Goal: Task Accomplishment & Management: Use online tool/utility

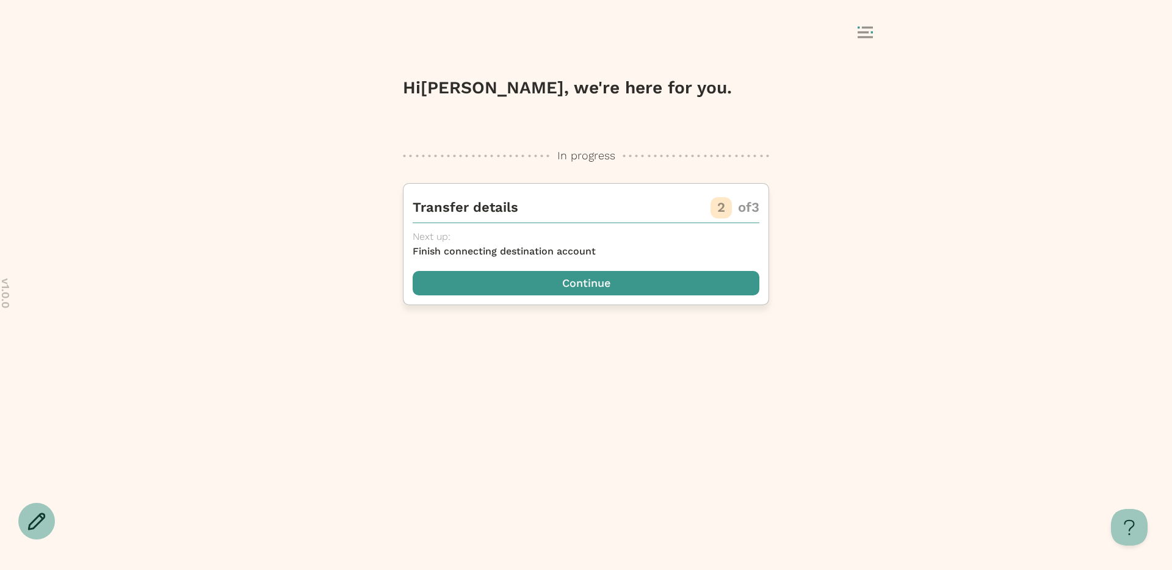
click at [643, 277] on span "button" at bounding box center [586, 283] width 347 height 24
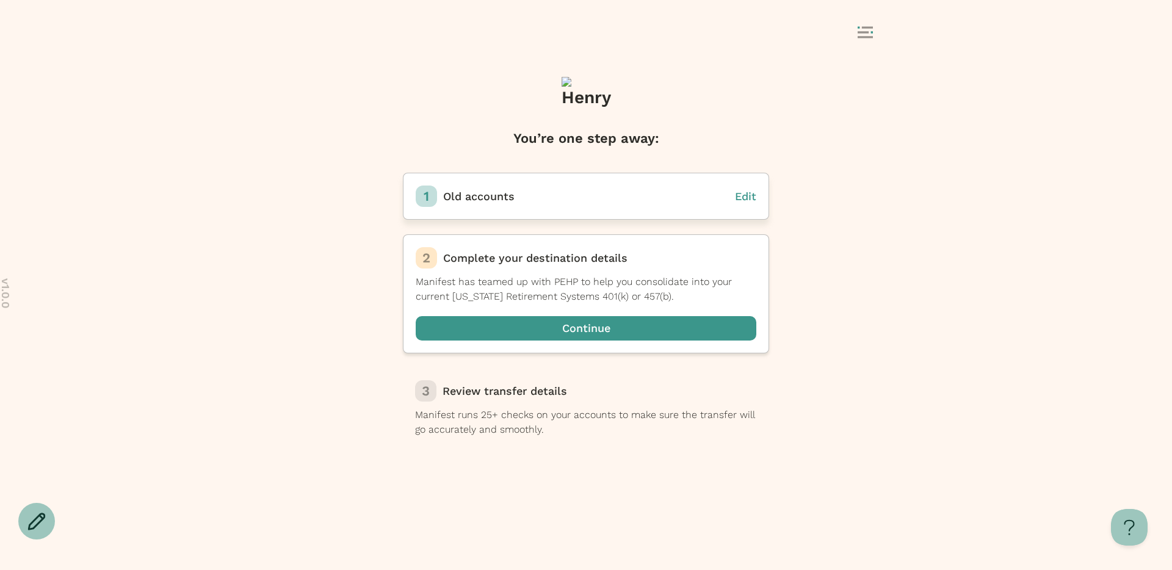
click at [749, 195] on span "Edit" at bounding box center [745, 196] width 21 height 13
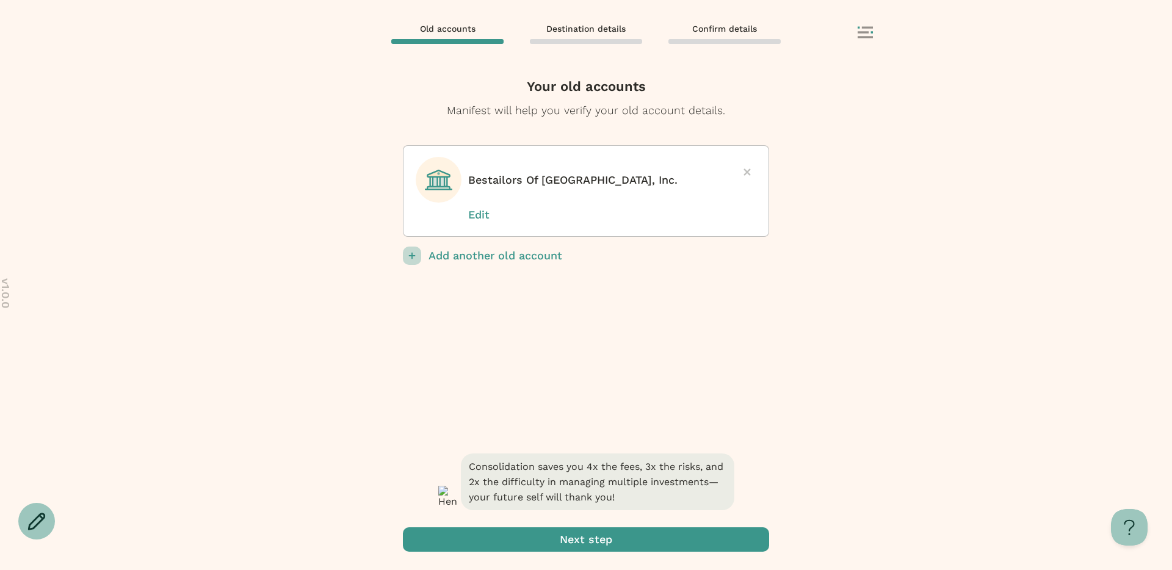
click at [521, 254] on p "Add another old account" at bounding box center [599, 256] width 341 height 18
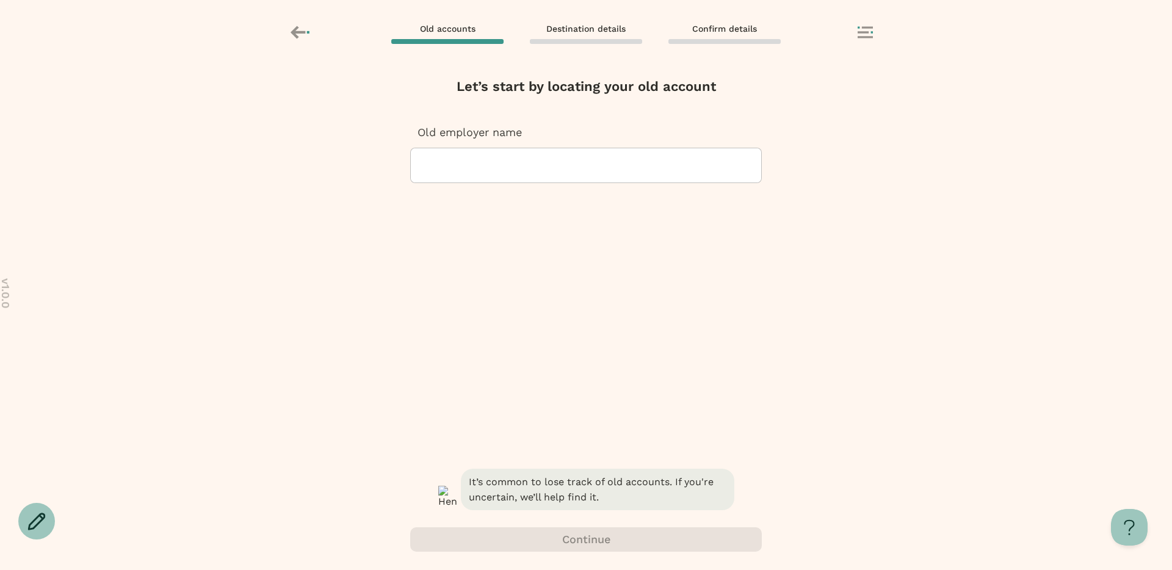
click at [515, 173] on div at bounding box center [586, 165] width 331 height 34
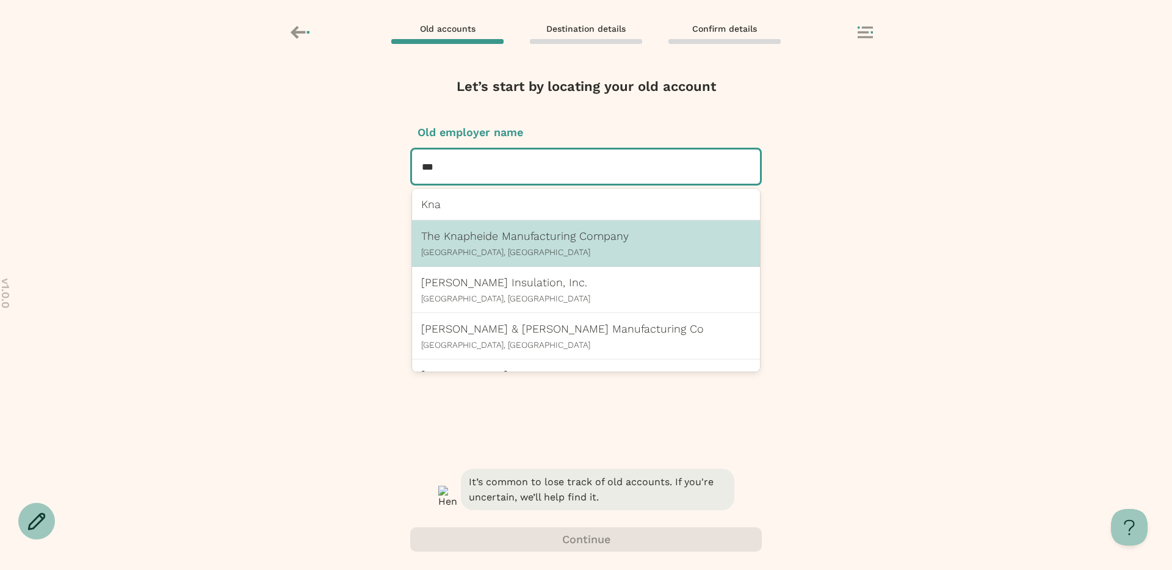
click at [505, 238] on p "The Knapheide Manufacturing Company" at bounding box center [586, 236] width 330 height 13
type input "***"
